Goal: Obtain resource: Download file/media

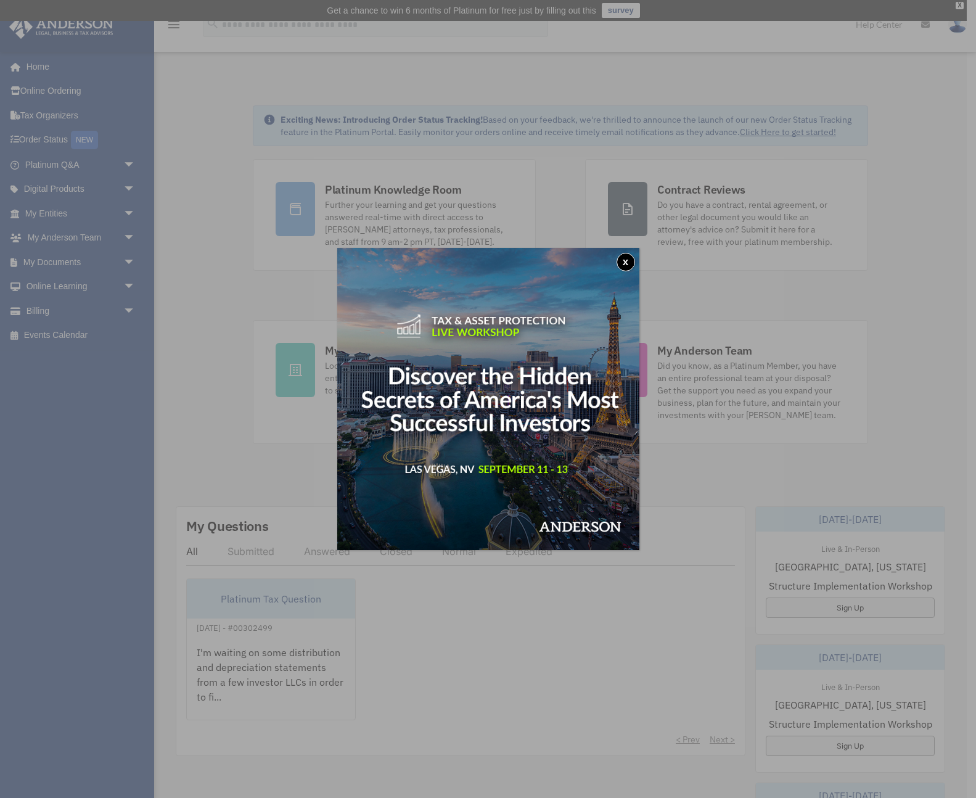
click at [624, 264] on button "x" at bounding box center [625, 262] width 18 height 18
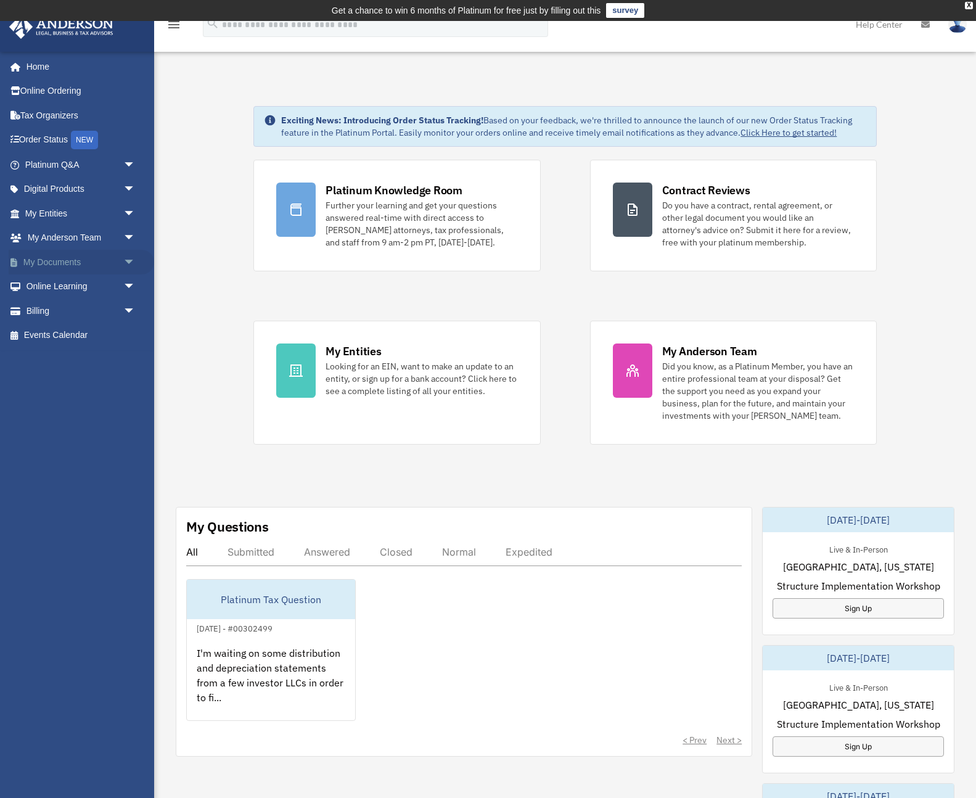
click at [125, 259] on span "arrow_drop_down" at bounding box center [135, 262] width 25 height 25
click at [57, 284] on link "Box" at bounding box center [85, 286] width 137 height 25
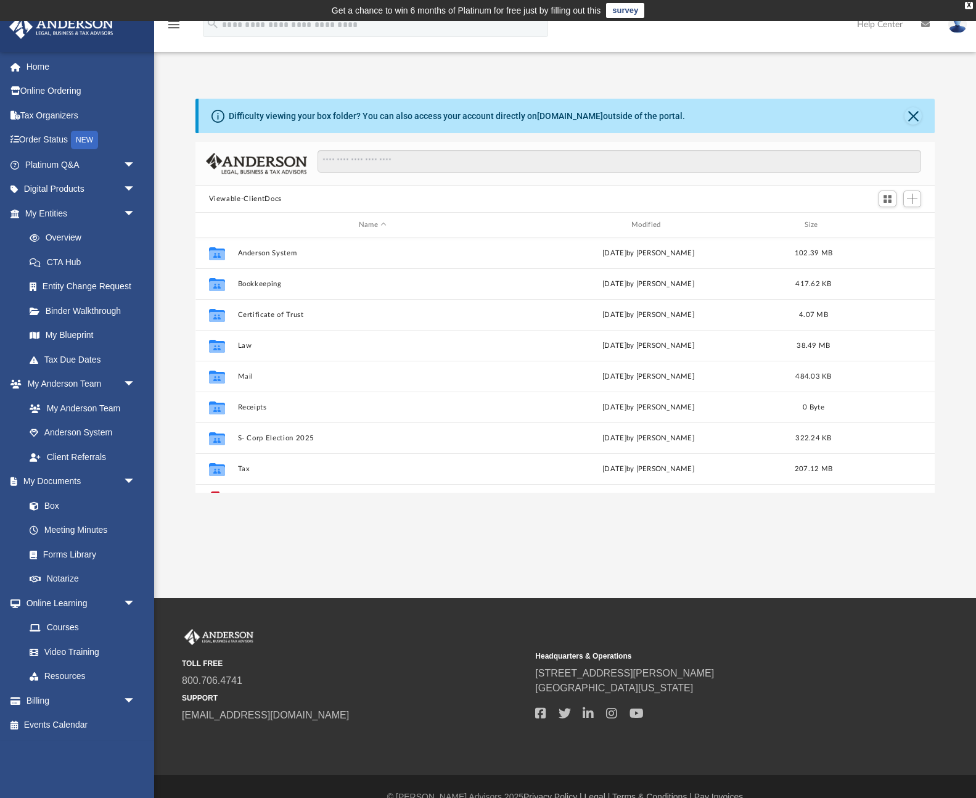
scroll to position [22, 0]
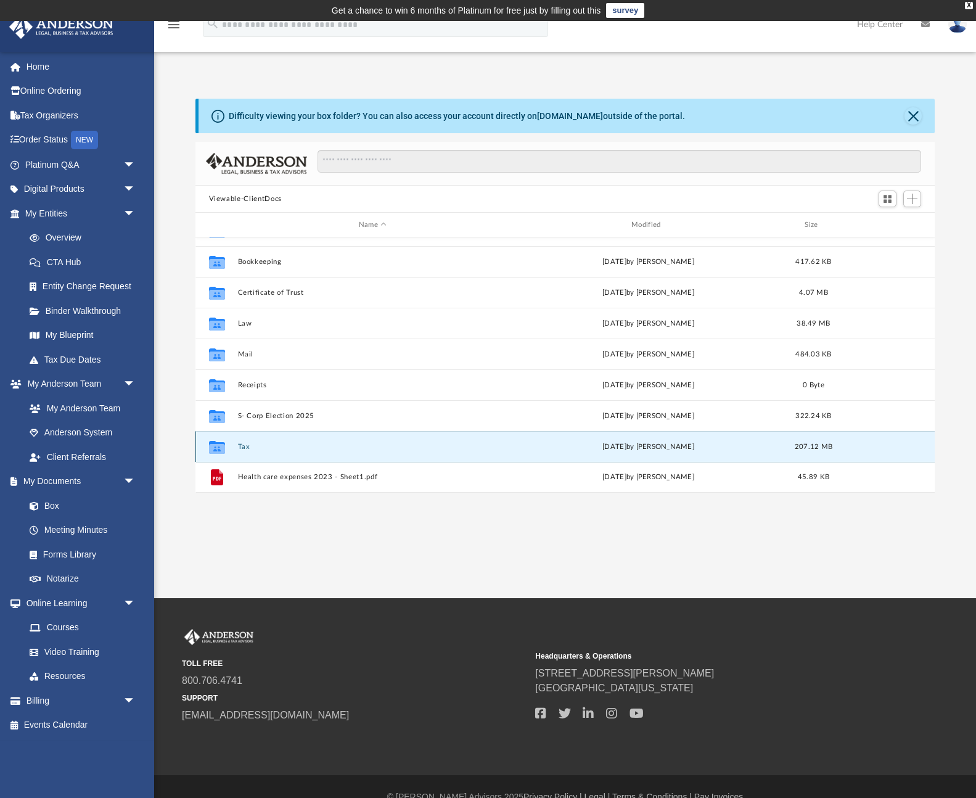
click at [266, 447] on button "Tax" at bounding box center [372, 447] width 270 height 8
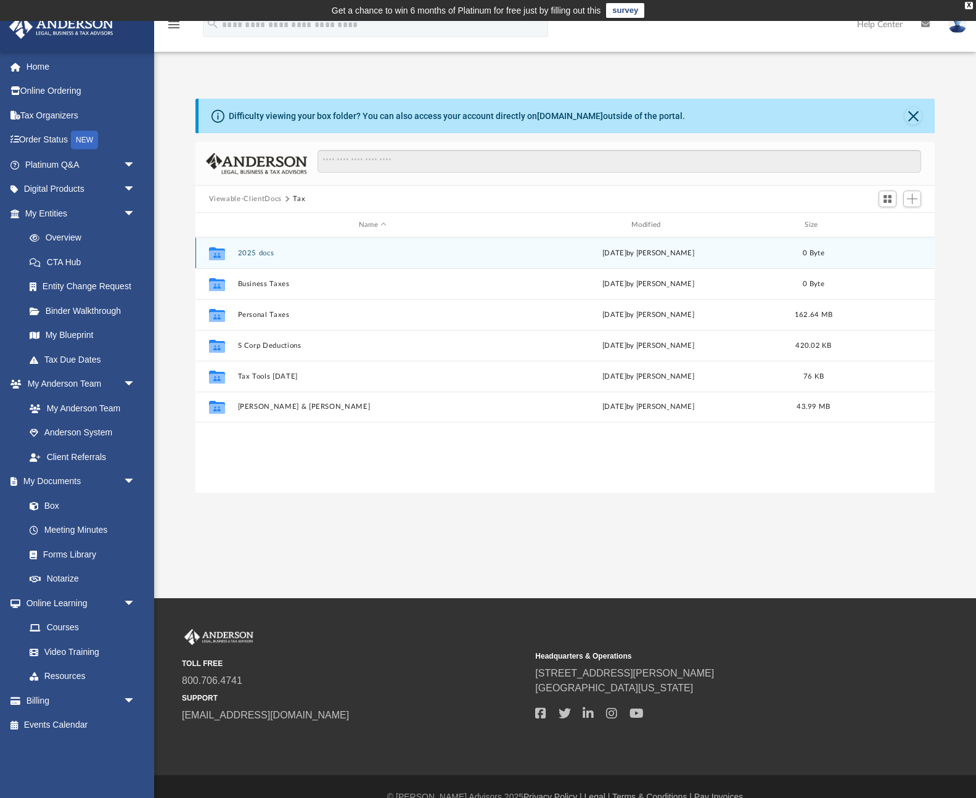
scroll to position [0, 0]
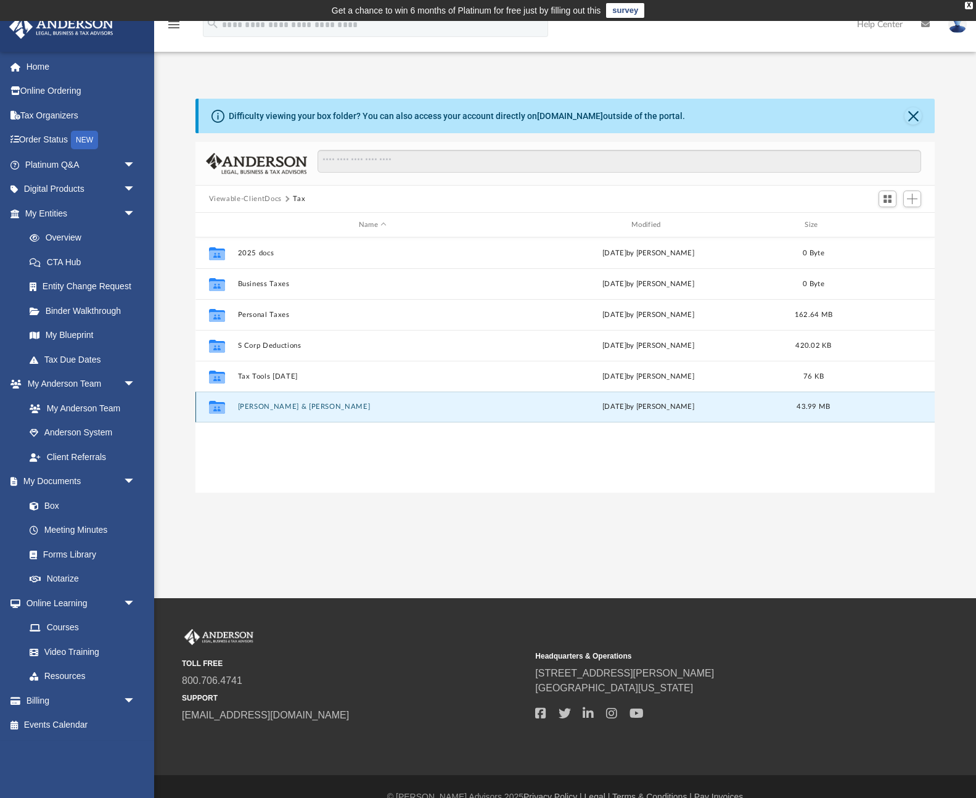
click at [277, 404] on button "[PERSON_NAME] & [PERSON_NAME]" at bounding box center [372, 407] width 270 height 8
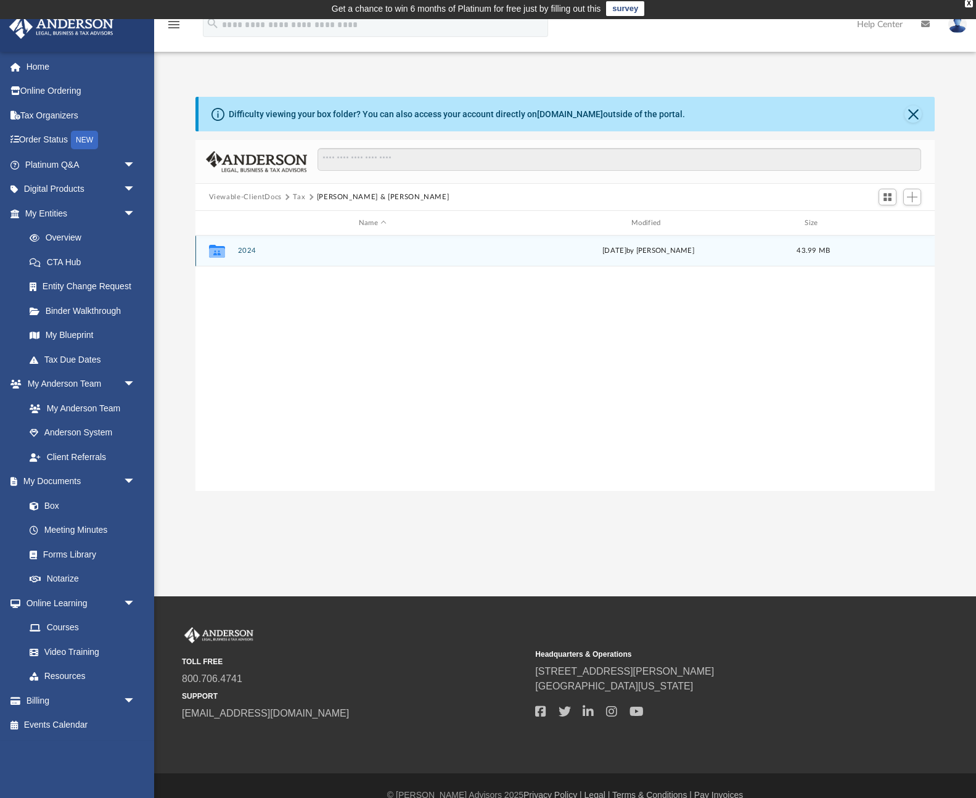
scroll to position [1, 0]
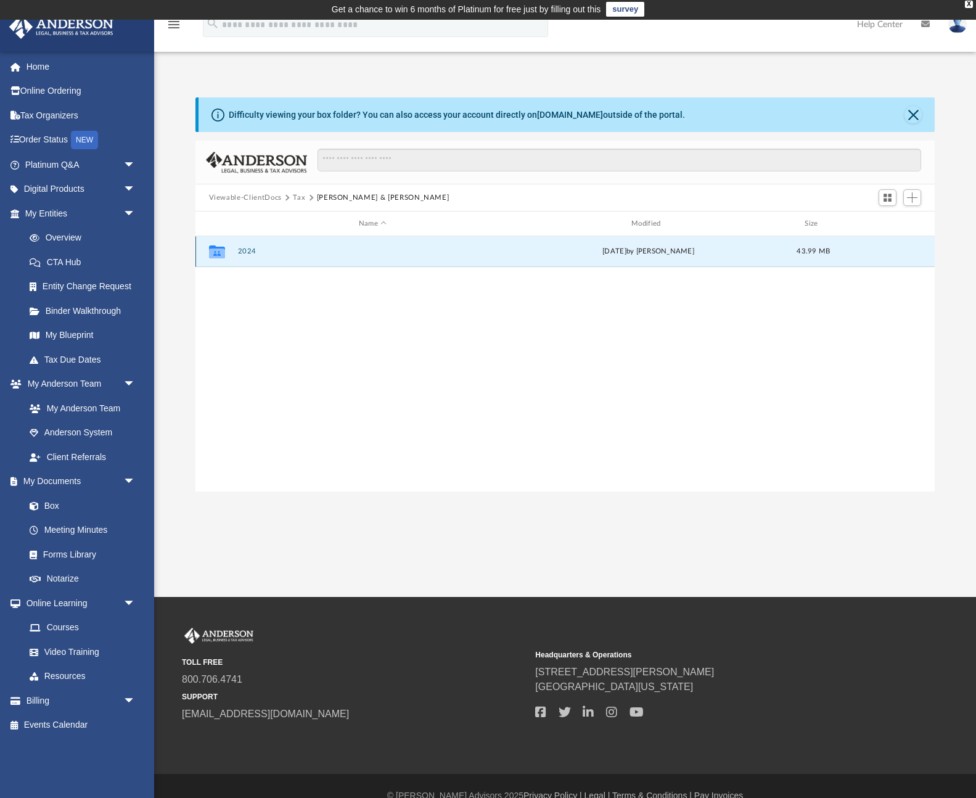
click at [247, 251] on button "2024" at bounding box center [372, 251] width 270 height 8
click at [286, 248] on button "Digital Tax Organizer" at bounding box center [372, 251] width 270 height 8
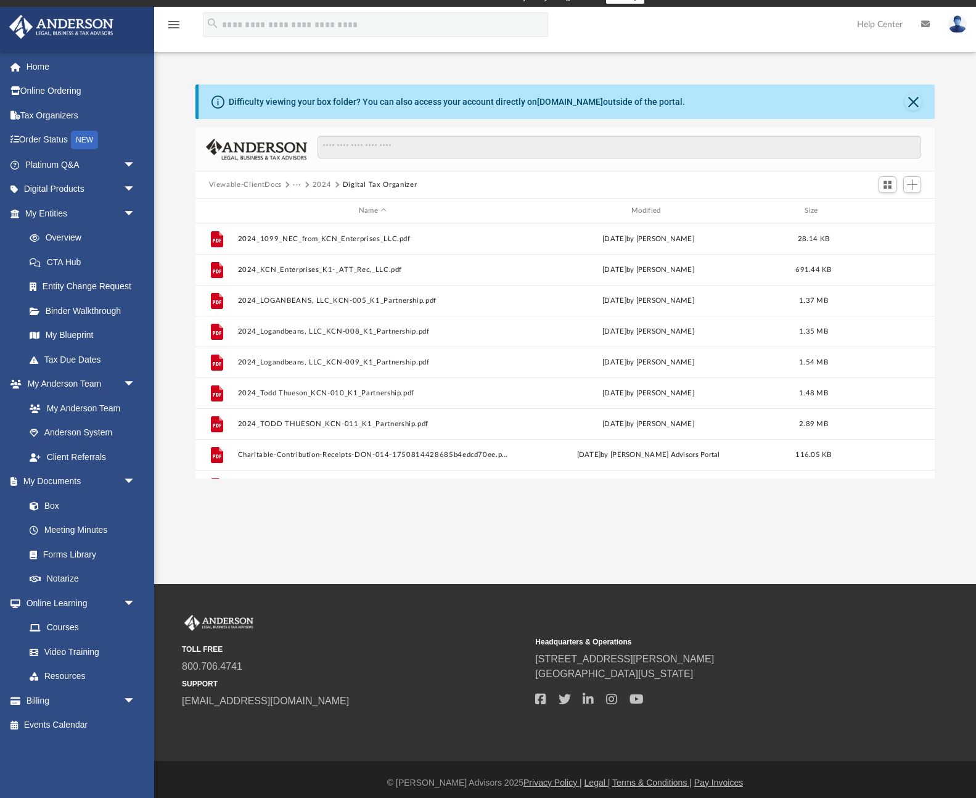
scroll to position [0, 0]
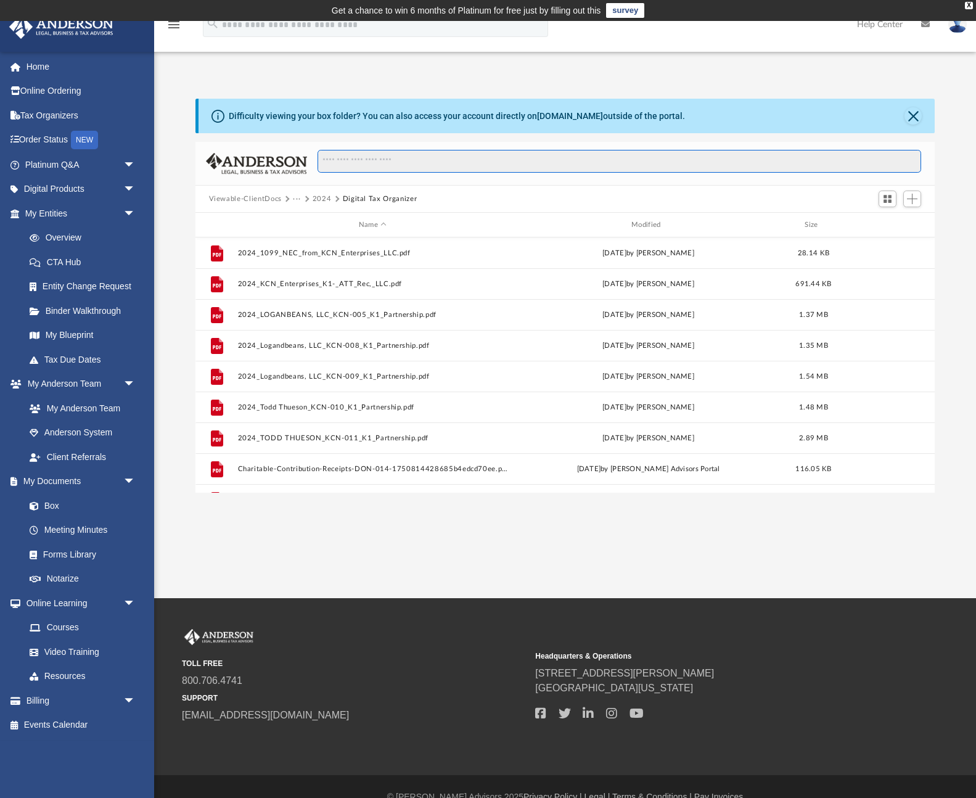
click at [391, 163] on input "Search files and folders" at bounding box center [618, 161] width 603 height 23
type input "****"
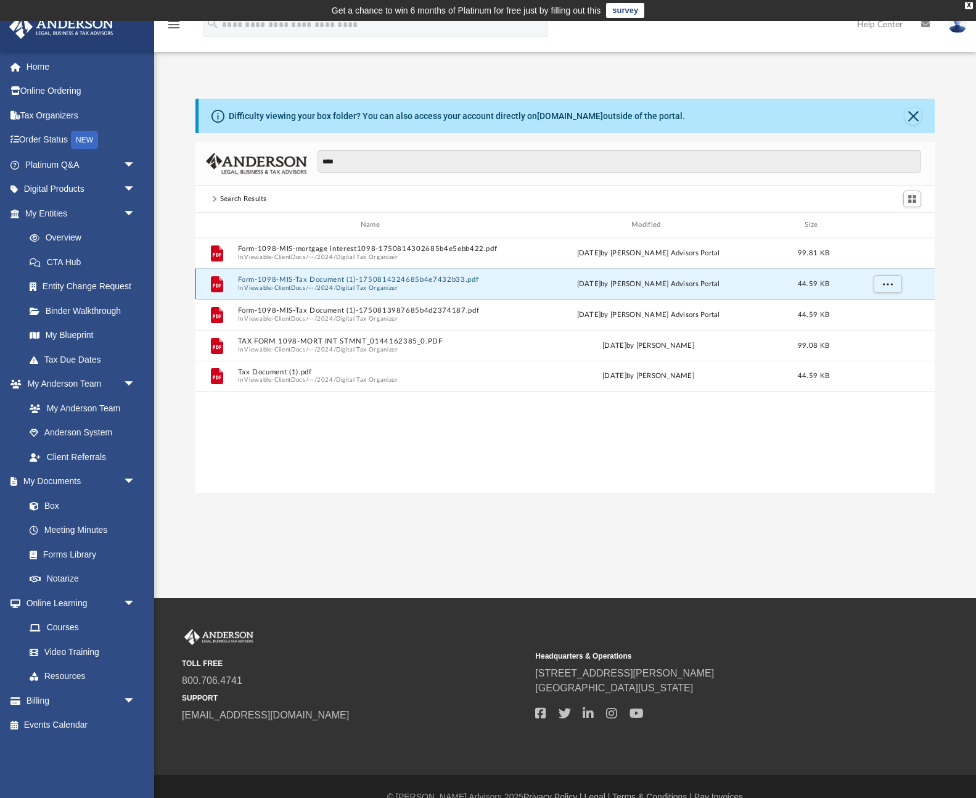
click at [408, 283] on button "Form-1098-MIS-Tax Document (1)-1750814324685b4e7432b33.pdf" at bounding box center [372, 280] width 270 height 8
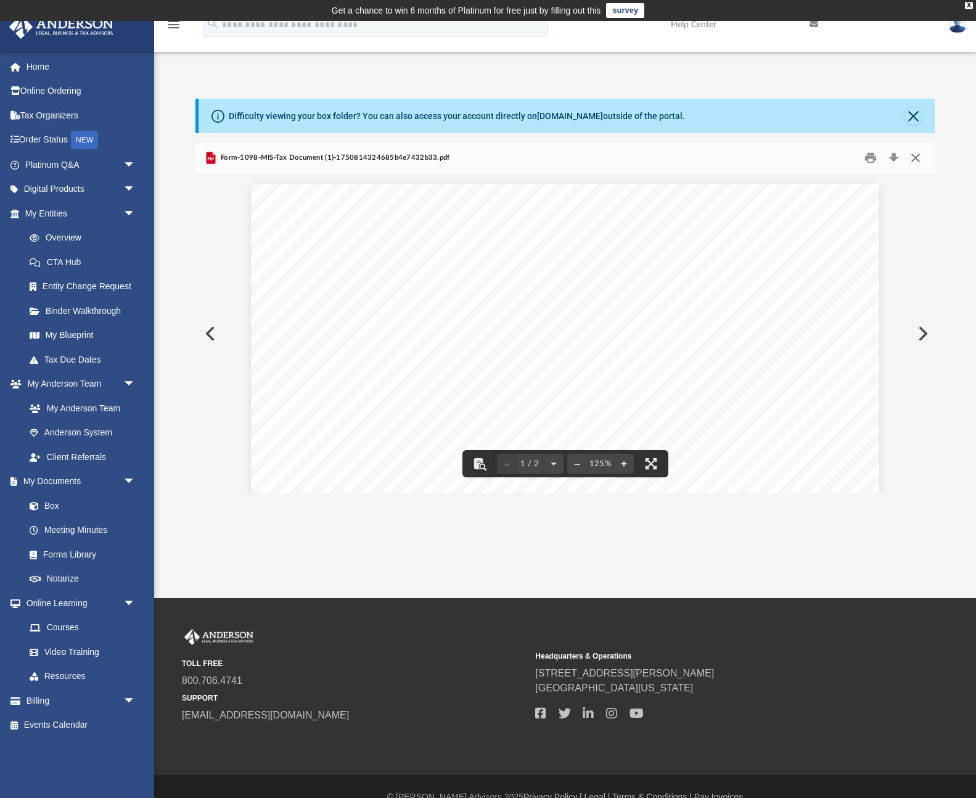
click at [914, 157] on button "Close" at bounding box center [915, 158] width 22 height 19
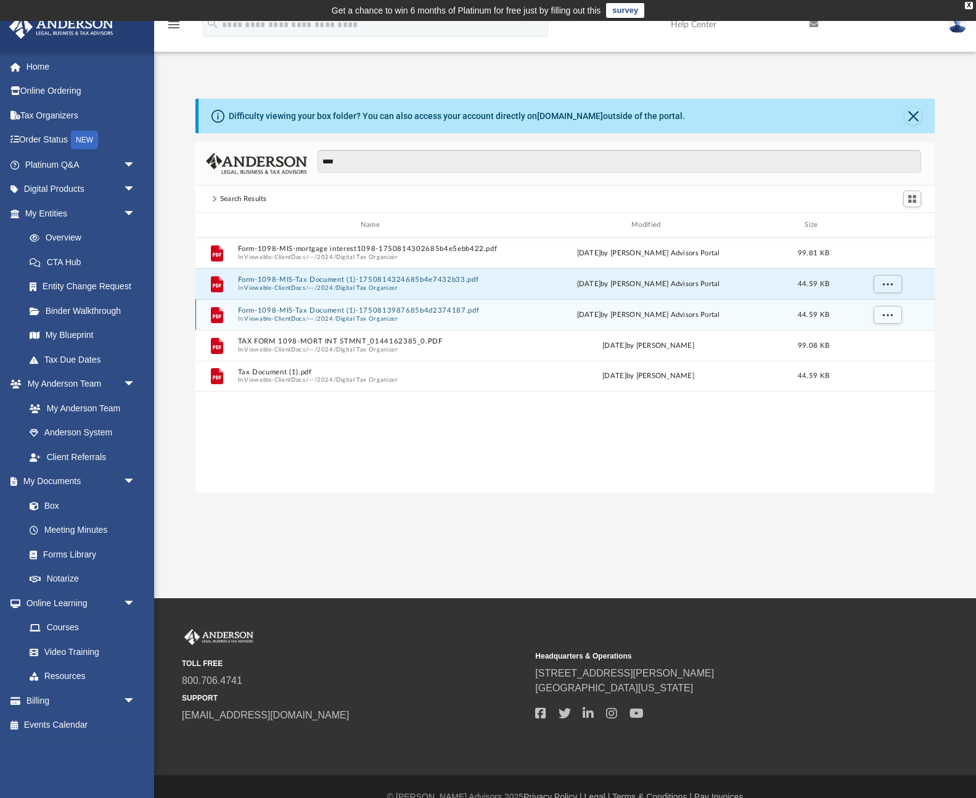
click at [296, 315] on button "Viewable-ClientDocs" at bounding box center [274, 318] width 61 height 8
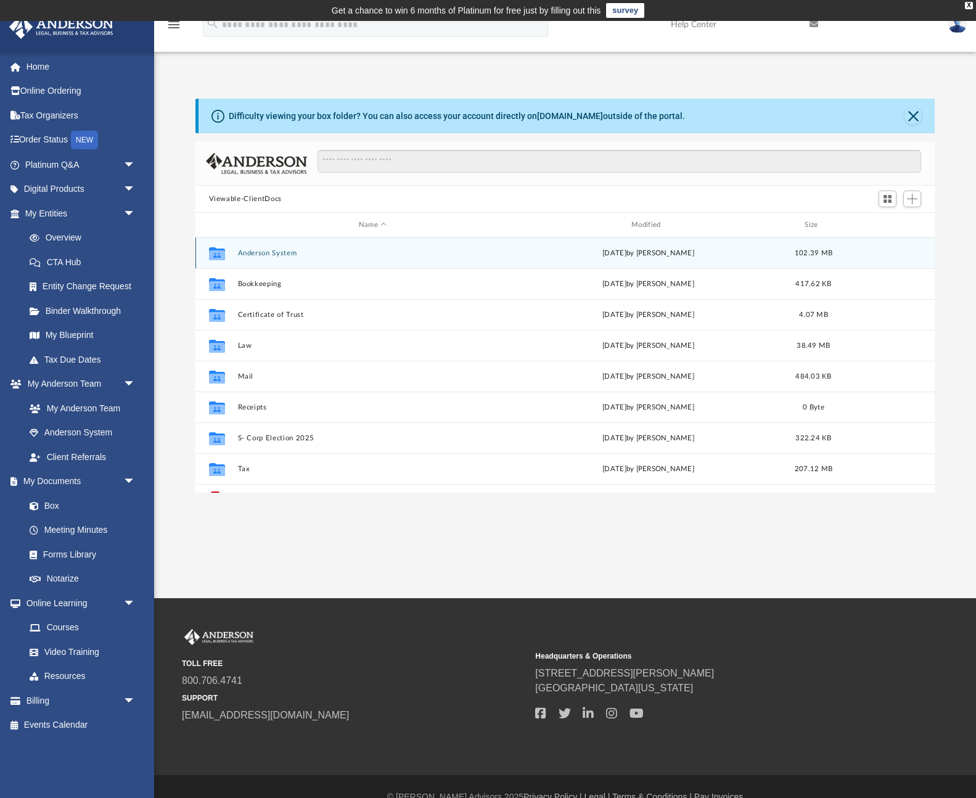
scroll to position [22, 0]
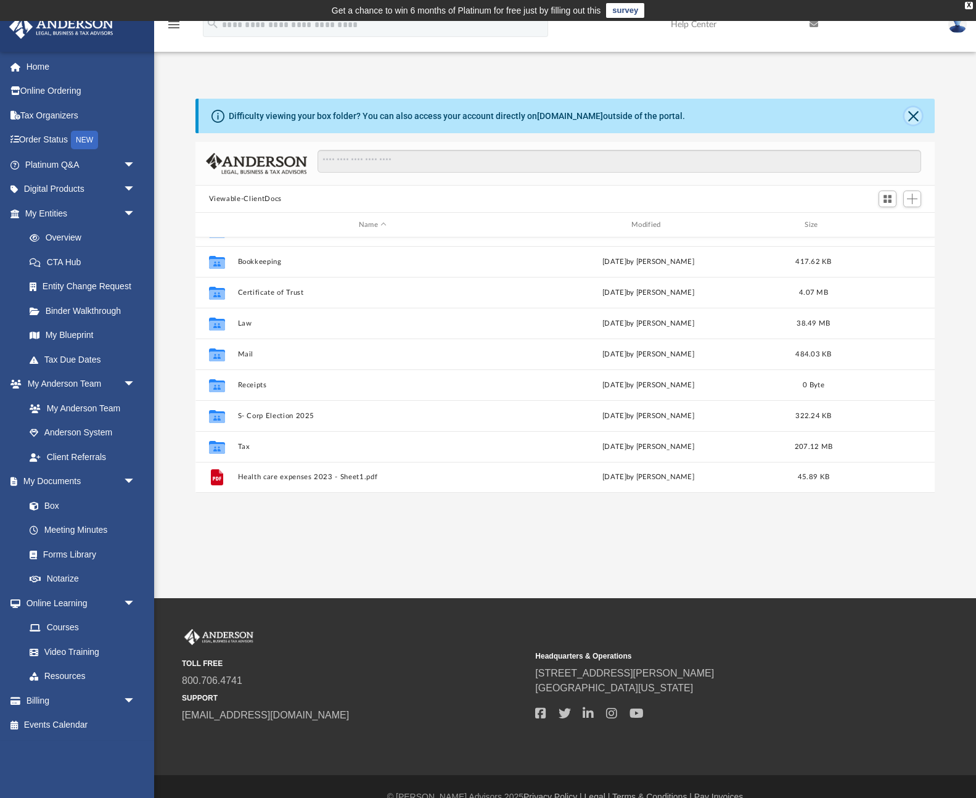
click at [914, 115] on button "Close" at bounding box center [912, 115] width 17 height 17
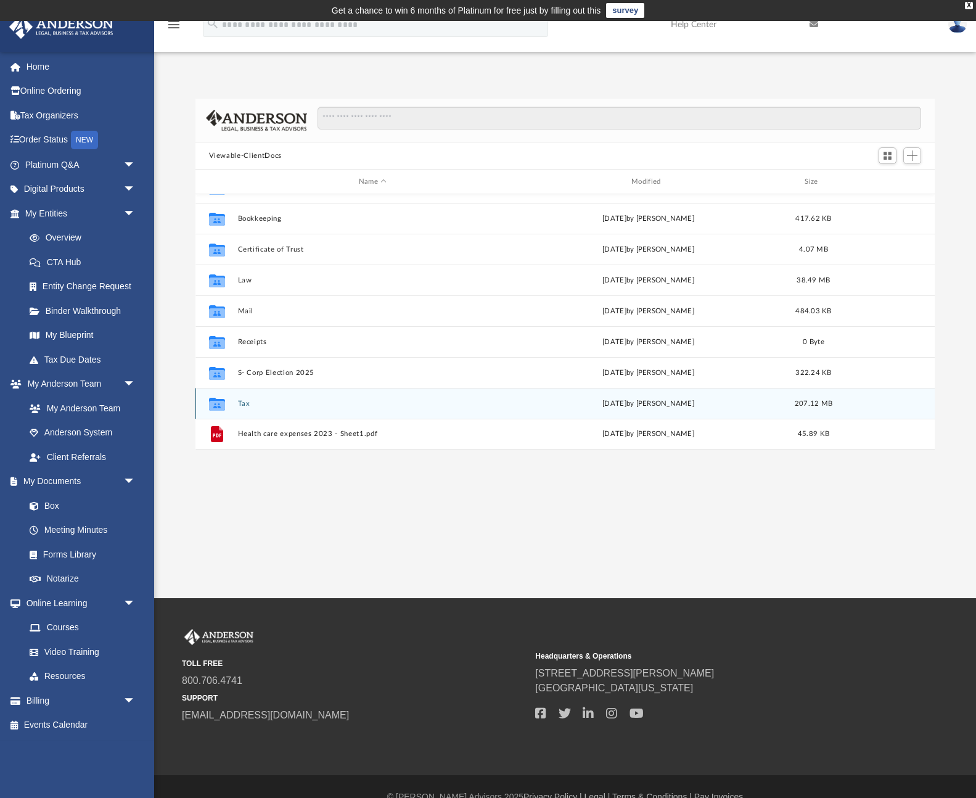
click at [664, 403] on div "[DATE] by [PERSON_NAME]" at bounding box center [648, 403] width 270 height 11
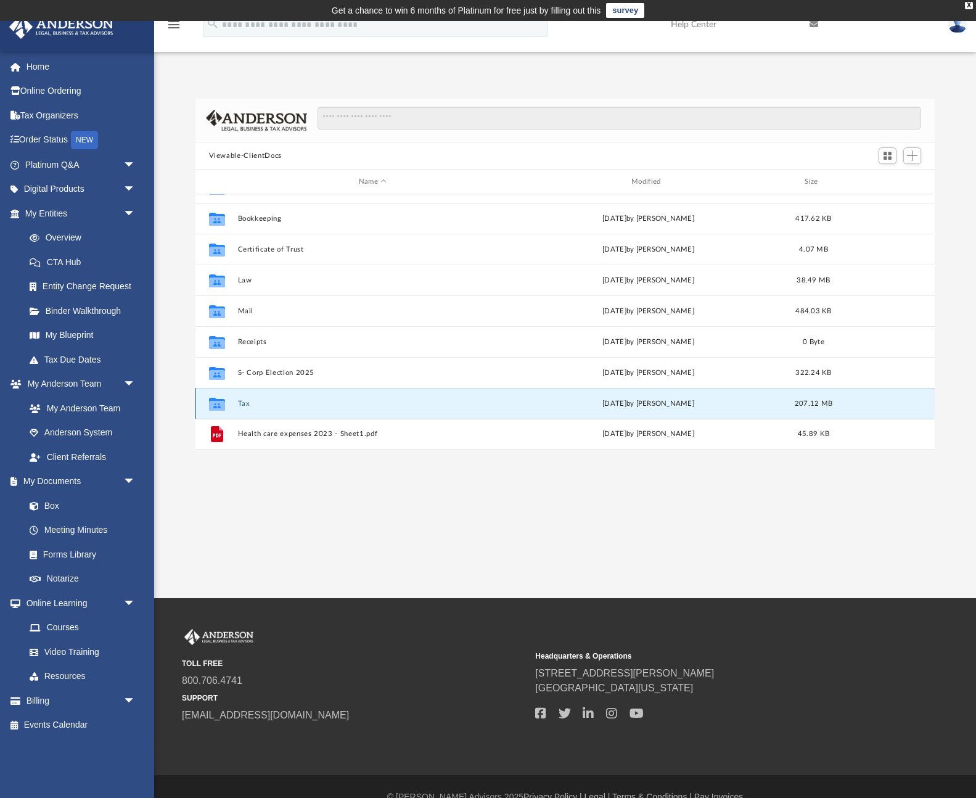
click at [243, 402] on button "Tax" at bounding box center [372, 403] width 270 height 8
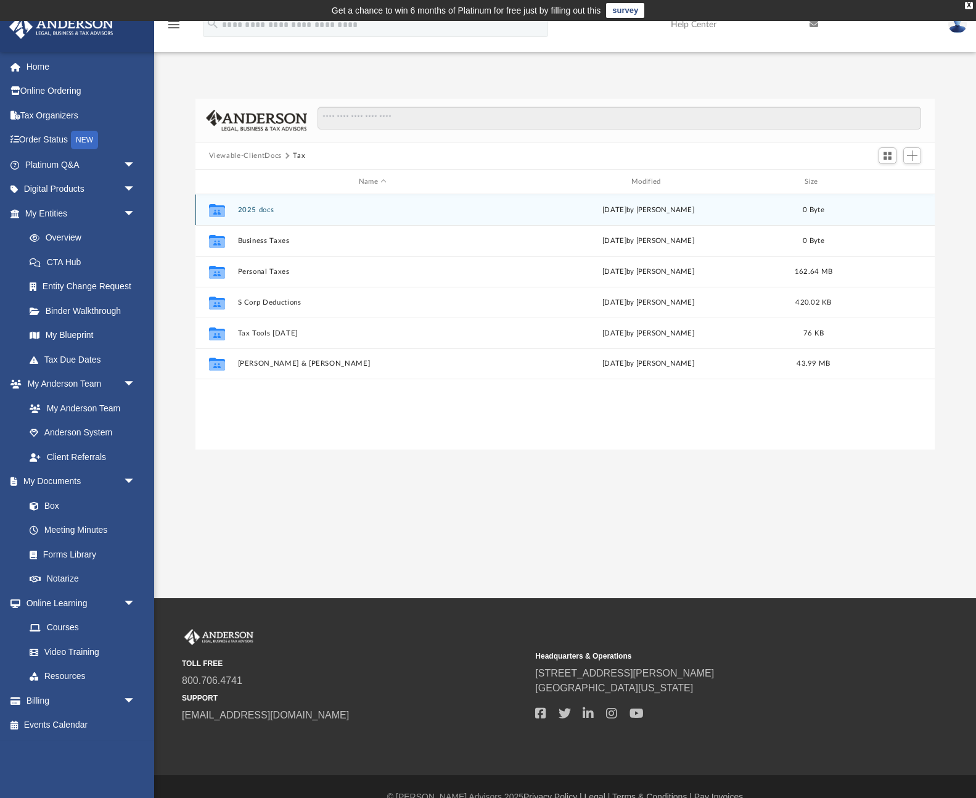
scroll to position [0, 0]
